Goal: Task Accomplishment & Management: Manage account settings

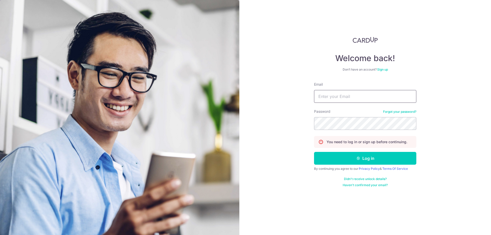
click at [336, 94] on input "Email" at bounding box center [365, 96] width 102 height 13
type input "[EMAIL_ADDRESS][DOMAIN_NAME]"
click at [361, 158] on button "Log in" at bounding box center [365, 158] width 102 height 13
